Goal: Task Accomplishment & Management: Manage account settings

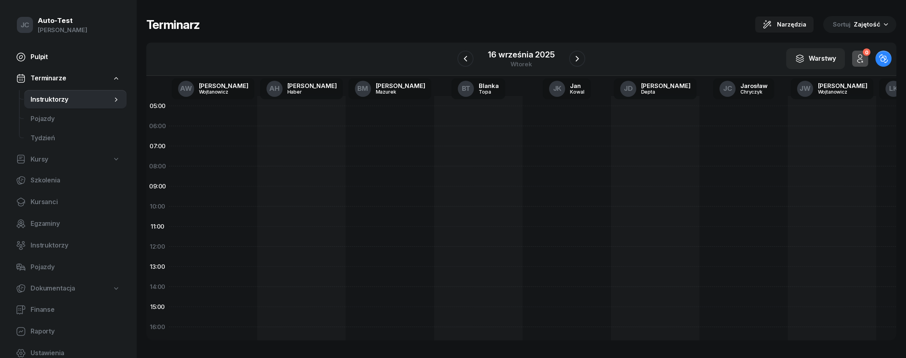
click at [39, 62] on span "Pulpit" at bounding box center [76, 57] width 90 height 10
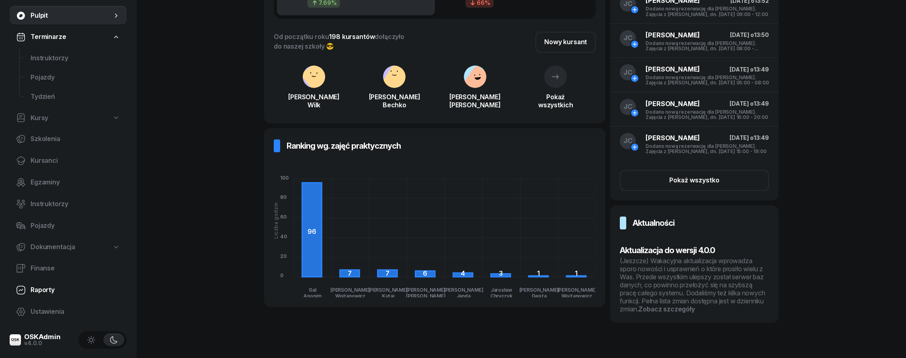
scroll to position [42, 0]
click at [62, 317] on link "Ustawienia" at bounding box center [68, 311] width 117 height 19
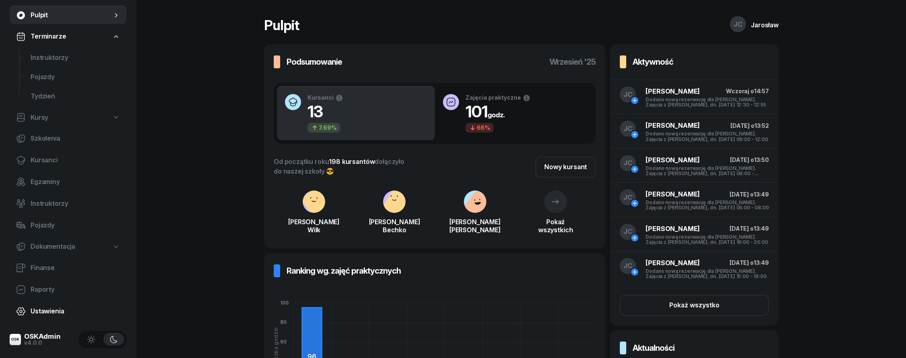
select select "05:00"
select select "23:00"
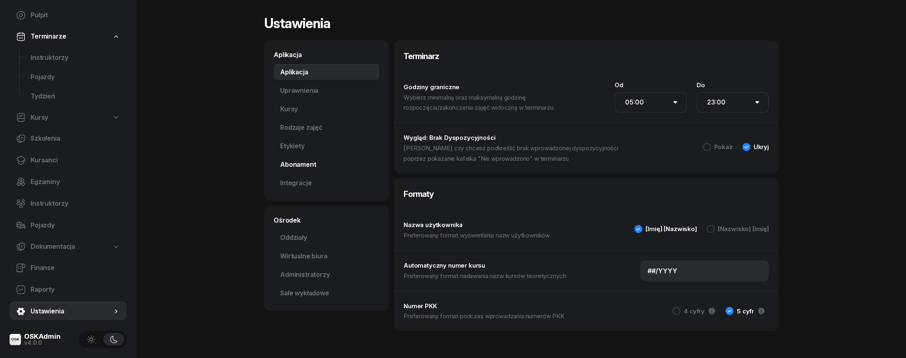
click at [300, 171] on link "Abonament Nowość" at bounding box center [327, 165] width 106 height 16
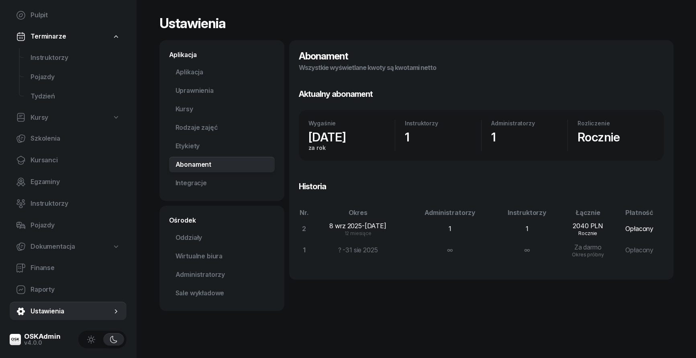
click at [568, 73] on div "Abonament Wszystkie wyświetlane kwoty są kwotami netto Aktualny abonament Wygaś…" at bounding box center [481, 159] width 385 height 239
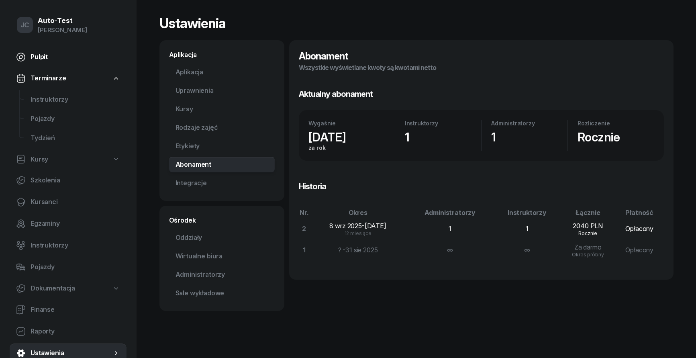
click at [68, 55] on span "Pulpit" at bounding box center [76, 57] width 90 height 10
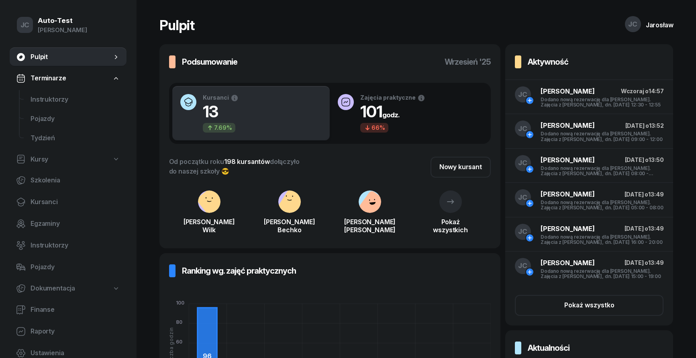
click at [69, 73] on link "Terminarze" at bounding box center [68, 78] width 117 height 18
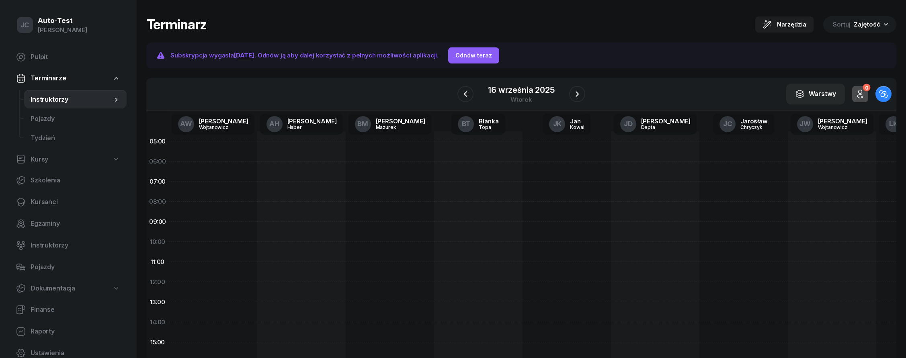
click at [297, 186] on div at bounding box center [301, 332] width 88 height 402
click at [308, 216] on div at bounding box center [301, 332] width 88 height 402
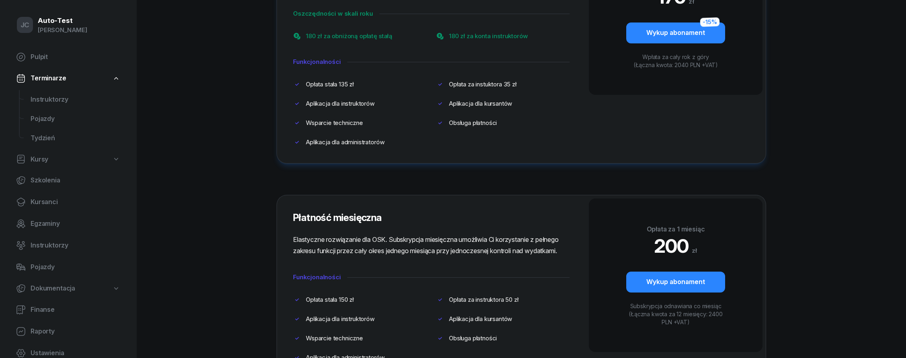
scroll to position [259, 0]
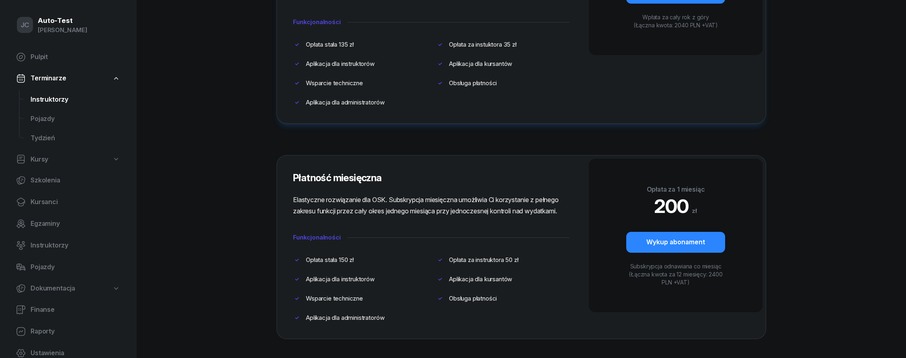
click at [79, 97] on span "Instruktorzy" at bounding box center [76, 99] width 90 height 10
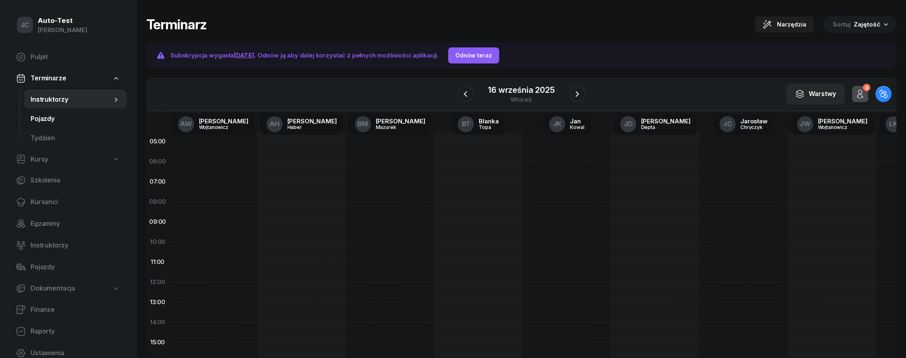
click at [72, 117] on span "Pojazdy" at bounding box center [76, 119] width 90 height 10
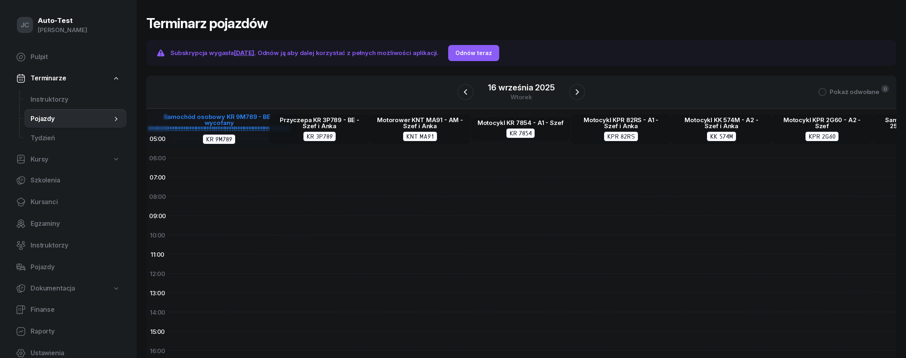
click at [219, 117] on div "Samochód osobowy KR 9M789 - BE - wycofany !!!!!!!!!!!!!!!!!!!!!!!!!!!!!!!!!!!!!…" at bounding box center [219, 123] width 142 height 18
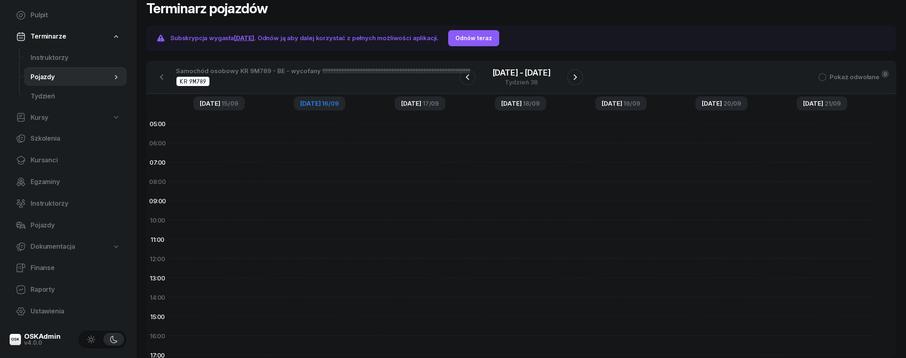
scroll to position [31, 0]
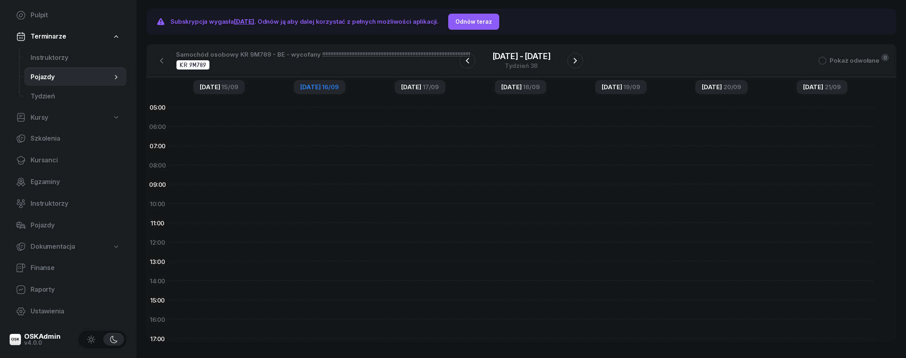
click at [68, 242] on span "Dokumentacja" at bounding box center [53, 246] width 45 height 10
click at [63, 233] on link "Pojazdy" at bounding box center [68, 225] width 117 height 19
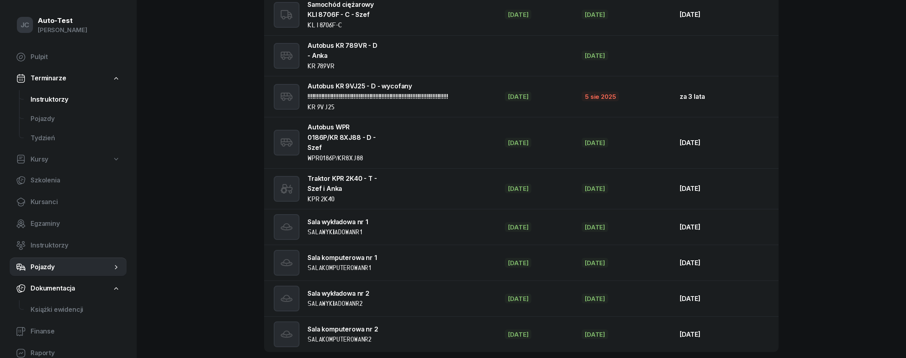
click at [63, 95] on span "Instruktorzy" at bounding box center [76, 99] width 90 height 10
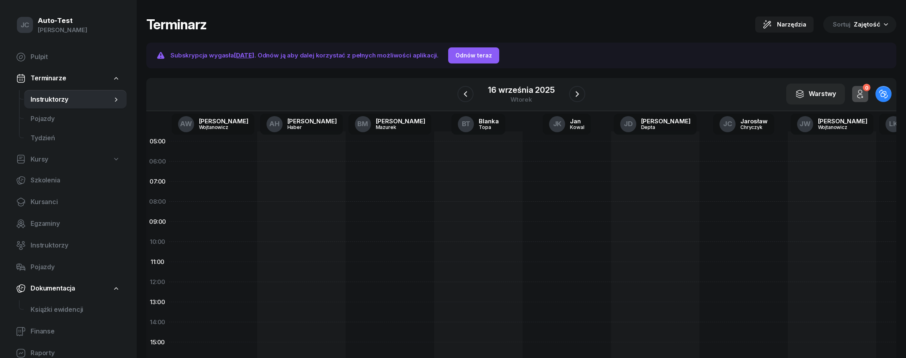
click at [192, 53] on span "Subskrypcja wygasła 16 dni temu . Odnów ją aby dalej korzystać z pełnych możliw…" at bounding box center [304, 55] width 268 height 8
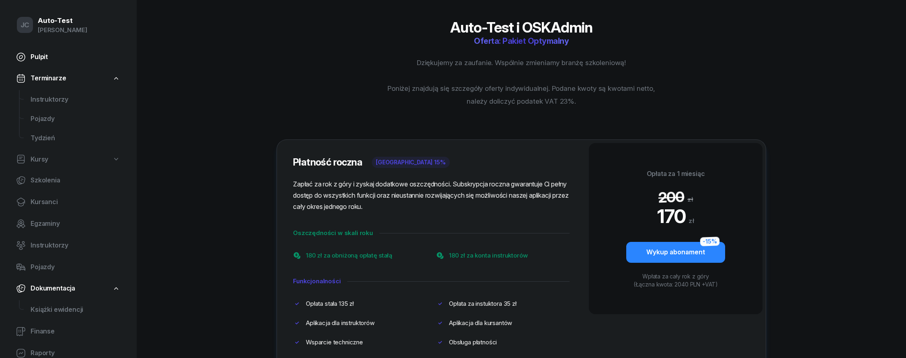
click at [47, 57] on span "Pulpit" at bounding box center [76, 57] width 90 height 10
